Goal: Task Accomplishment & Management: Use online tool/utility

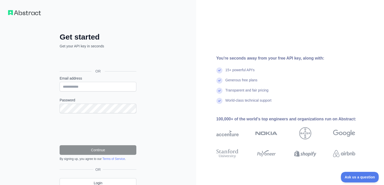
scroll to position [22, 0]
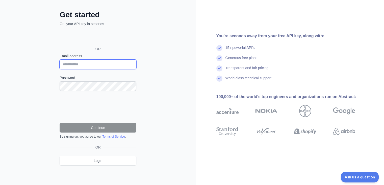
click at [102, 64] on input "Email address" at bounding box center [98, 64] width 77 height 10
type input "**********"
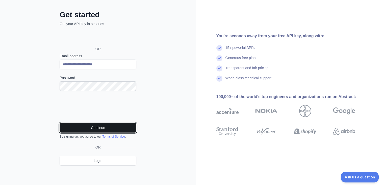
click at [103, 125] on button "Continue" at bounding box center [98, 128] width 77 height 10
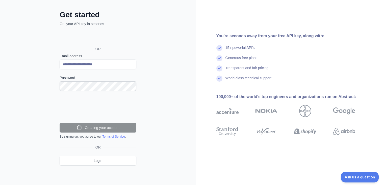
scroll to position [6, 0]
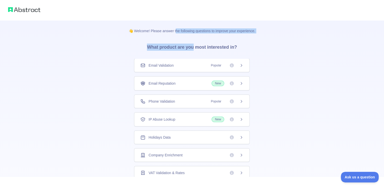
drag, startPoint x: 176, startPoint y: 32, endPoint x: 196, endPoint y: 34, distance: 20.3
click at [194, 33] on div "👋 Welcome! Please answer the following questions to improve your experience. Wh…" at bounding box center [192, 160] width 143 height 281
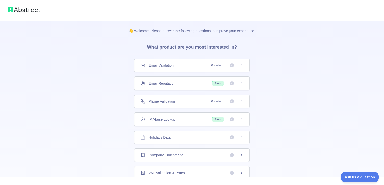
click at [245, 38] on div "👋 Welcome! Please answer the following questions to improve your experience. Wh…" at bounding box center [192, 160] width 143 height 281
click at [242, 62] on div "Email Validation Popular" at bounding box center [192, 65] width 116 height 14
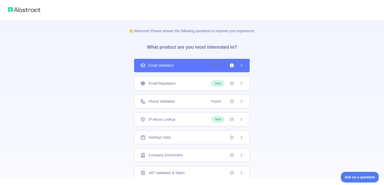
click at [241, 65] on icon at bounding box center [242, 65] width 4 height 4
click at [240, 64] on icon at bounding box center [242, 65] width 4 height 4
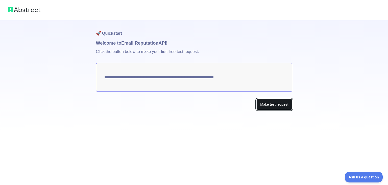
click at [273, 104] on button "Make test request" at bounding box center [275, 104] width 36 height 11
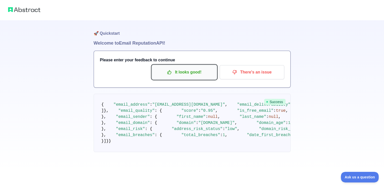
click at [201, 71] on p "It looks good!" at bounding box center [184, 72] width 57 height 9
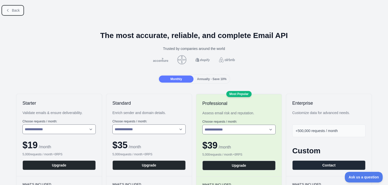
click at [8, 9] on icon at bounding box center [8, 10] width 4 height 4
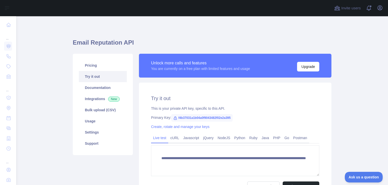
click at [54, 36] on main "**********" at bounding box center [202, 100] width 372 height 168
drag, startPoint x: 176, startPoint y: 117, endPoint x: 234, endPoint y: 115, distance: 57.9
click at [235, 118] on div "Primary Key: f4b37031a1b04a0f9043482f02e2a395" at bounding box center [235, 117] width 168 height 5
copy span "f4b37031a1b04a0f9043482f02e2a395"
click at [205, 17] on div "**********" at bounding box center [202, 128] width 259 height 224
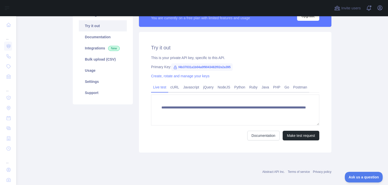
scroll to position [55, 0]
